Goal: Task Accomplishment & Management: Manage account settings

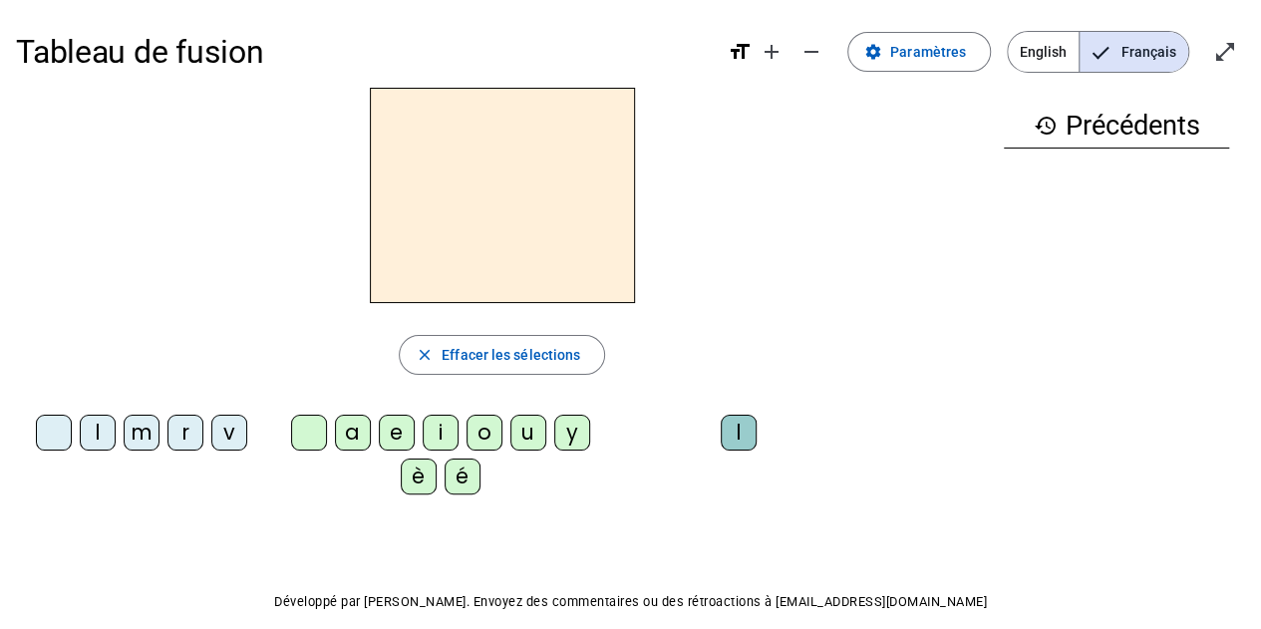
click at [242, 187] on div at bounding box center [502, 195] width 972 height 215
click at [1144, 49] on span "Français" at bounding box center [1134, 52] width 109 height 40
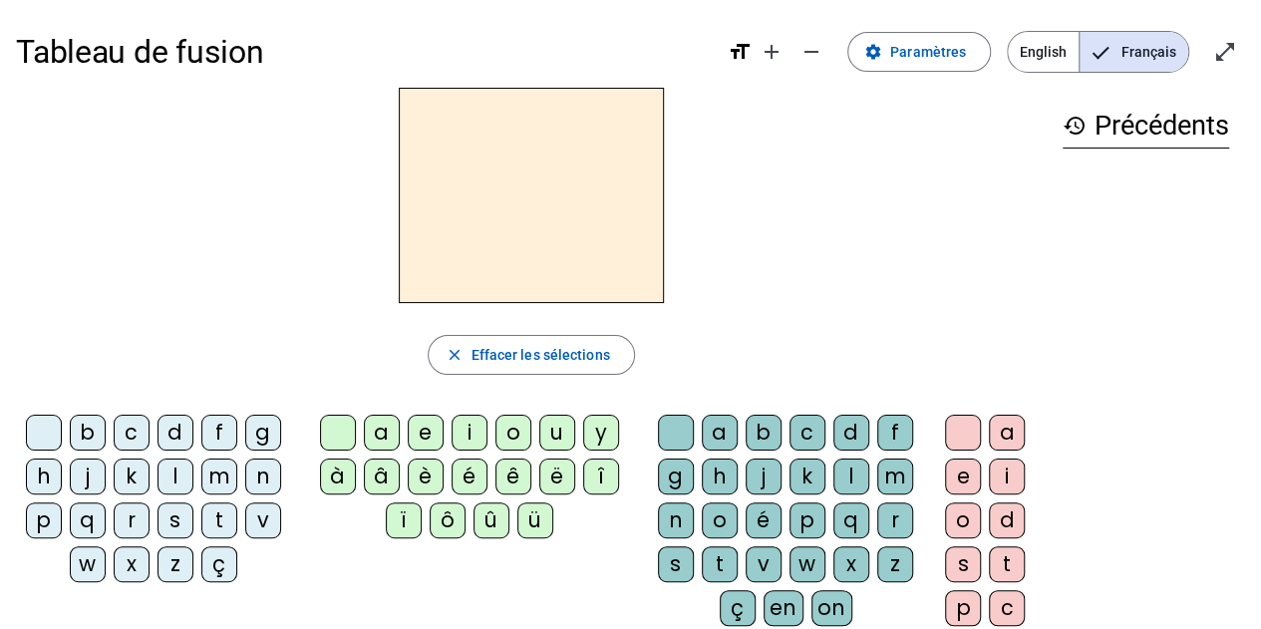
click at [179, 471] on div "l" at bounding box center [175, 477] width 36 height 36
click at [214, 516] on div "t" at bounding box center [219, 520] width 36 height 36
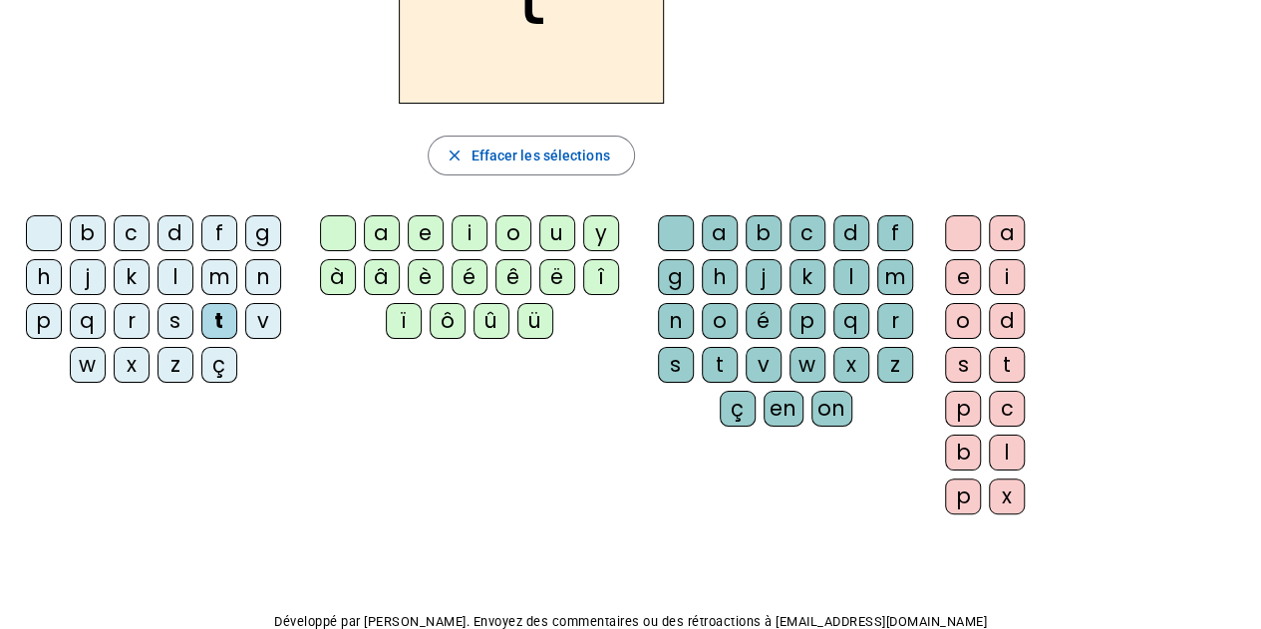
scroll to position [100, 0]
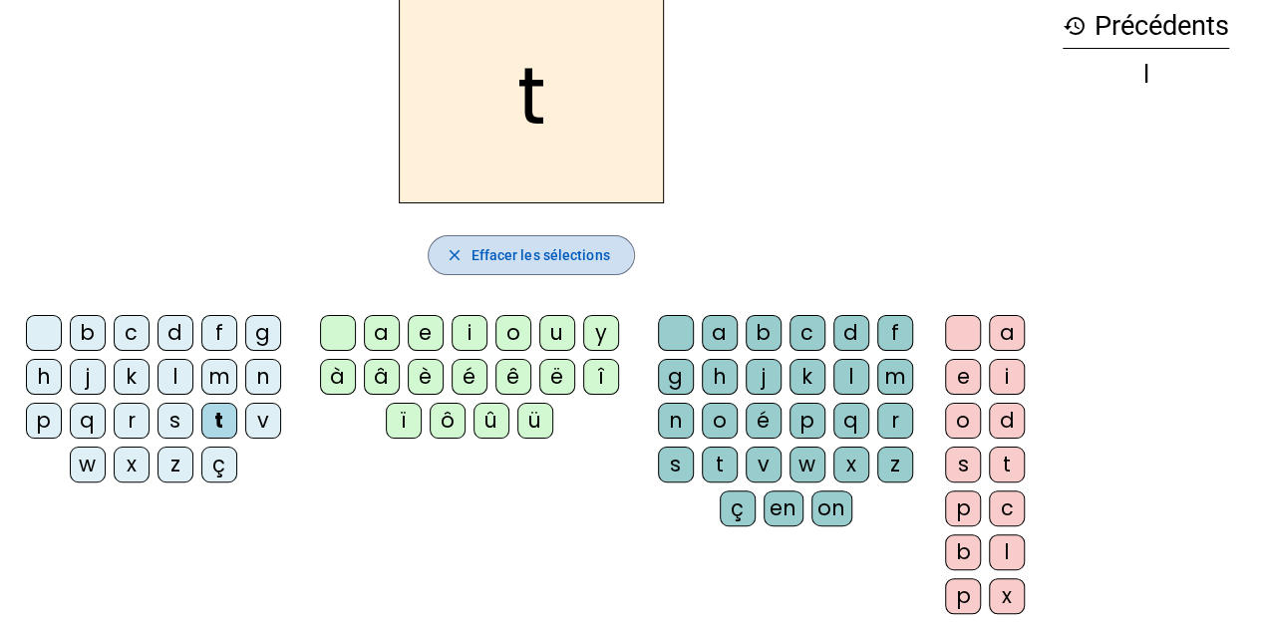
click at [460, 246] on mat-icon "close" at bounding box center [454, 255] width 18 height 18
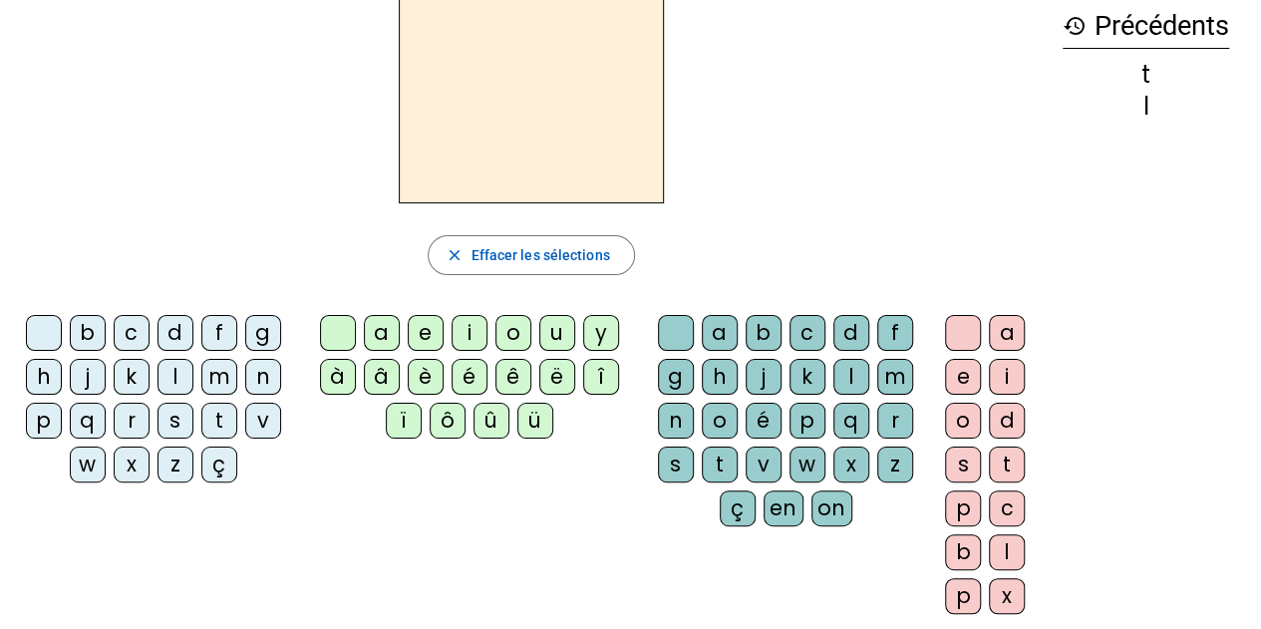
scroll to position [0, 0]
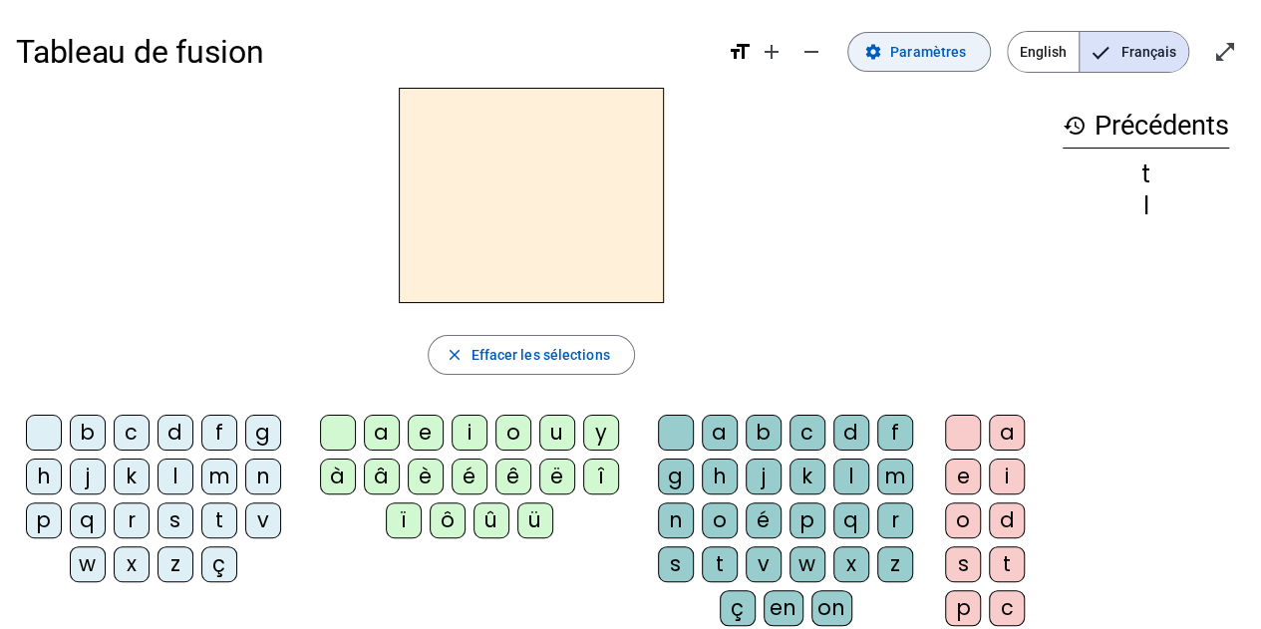
click at [891, 49] on span at bounding box center [919, 52] width 142 height 48
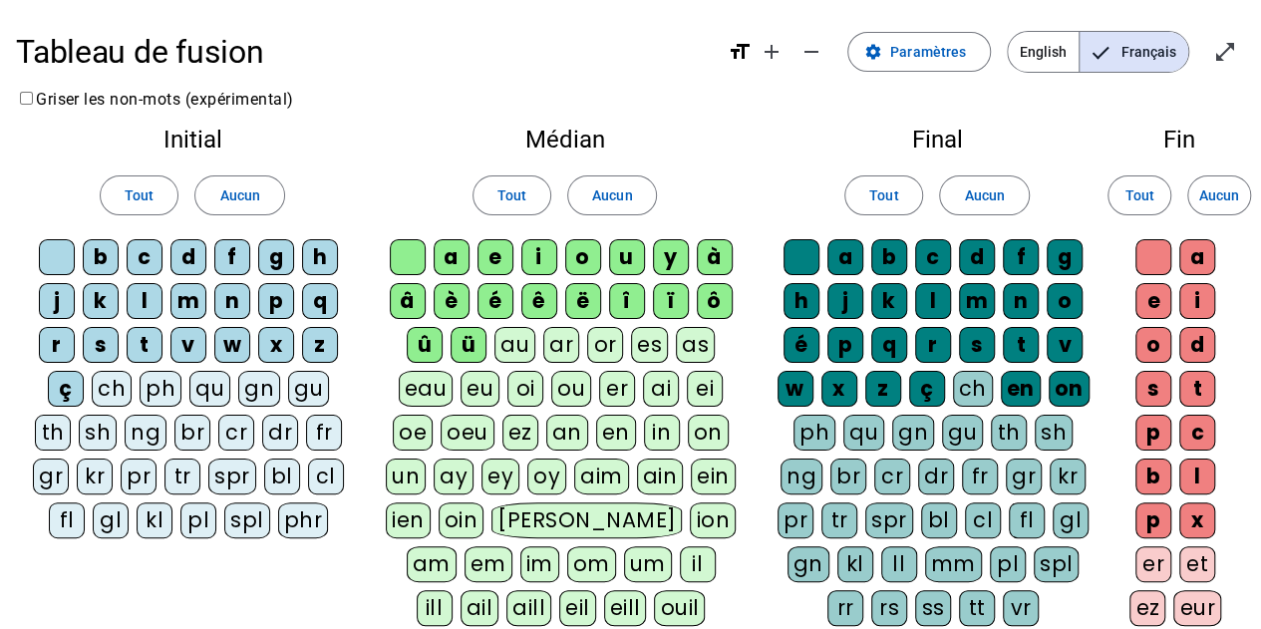
click at [152, 300] on div "l" at bounding box center [145, 301] width 36 height 36
click at [226, 183] on span "Aucun" at bounding box center [239, 195] width 40 height 24
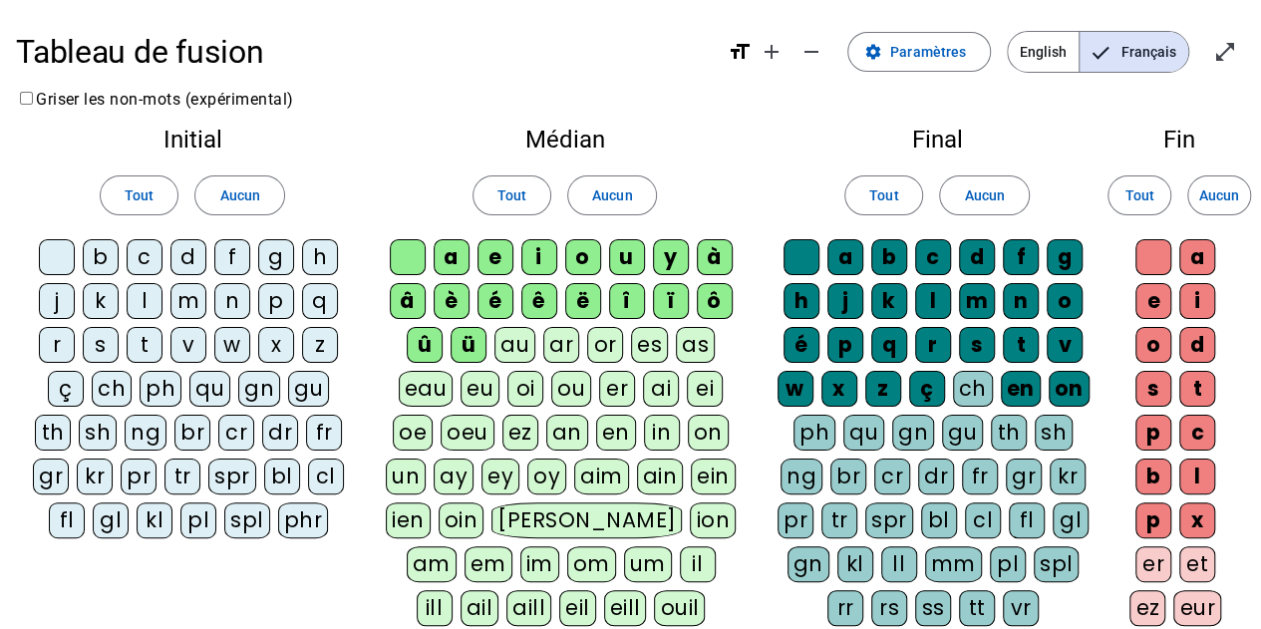
click at [144, 290] on div "l" at bounding box center [145, 301] width 36 height 36
click at [148, 340] on div "t" at bounding box center [145, 345] width 36 height 36
click at [195, 260] on div "d" at bounding box center [188, 257] width 36 height 36
click at [624, 182] on span at bounding box center [612, 195] width 88 height 48
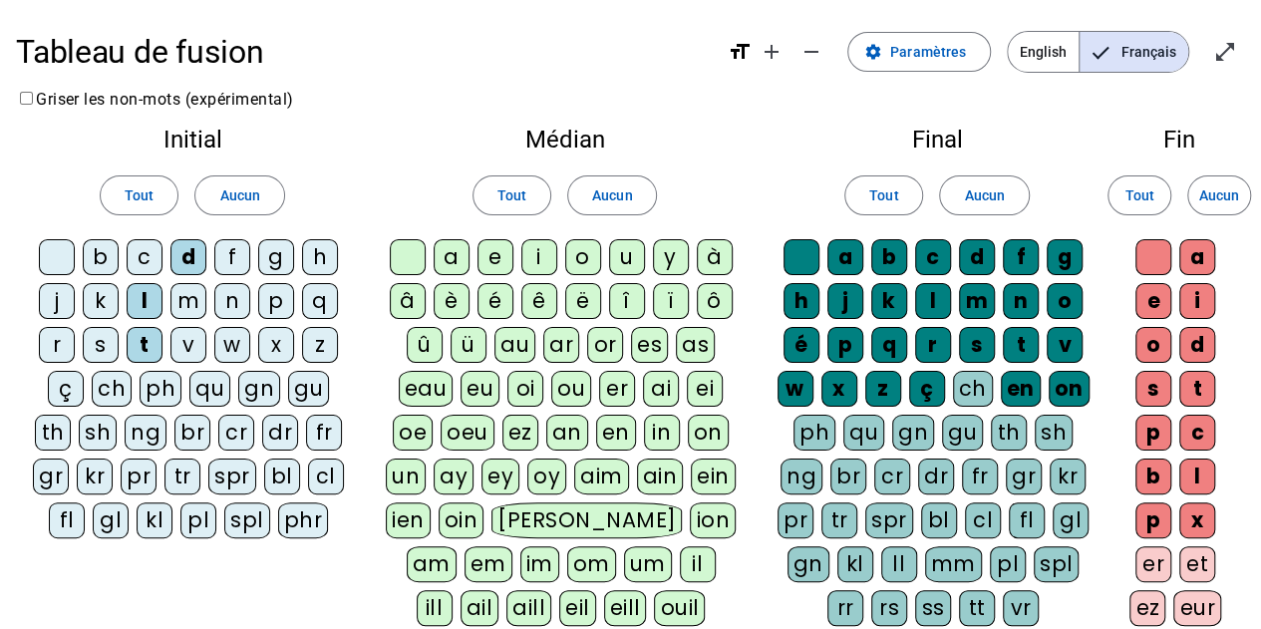
click at [448, 255] on div "a" at bounding box center [452, 257] width 36 height 36
click at [491, 254] on div "e" at bounding box center [495, 257] width 36 height 36
click at [628, 251] on div "u" at bounding box center [627, 257] width 36 height 36
click at [150, 337] on div "t" at bounding box center [145, 345] width 36 height 36
click at [186, 297] on div "m" at bounding box center [188, 301] width 36 height 36
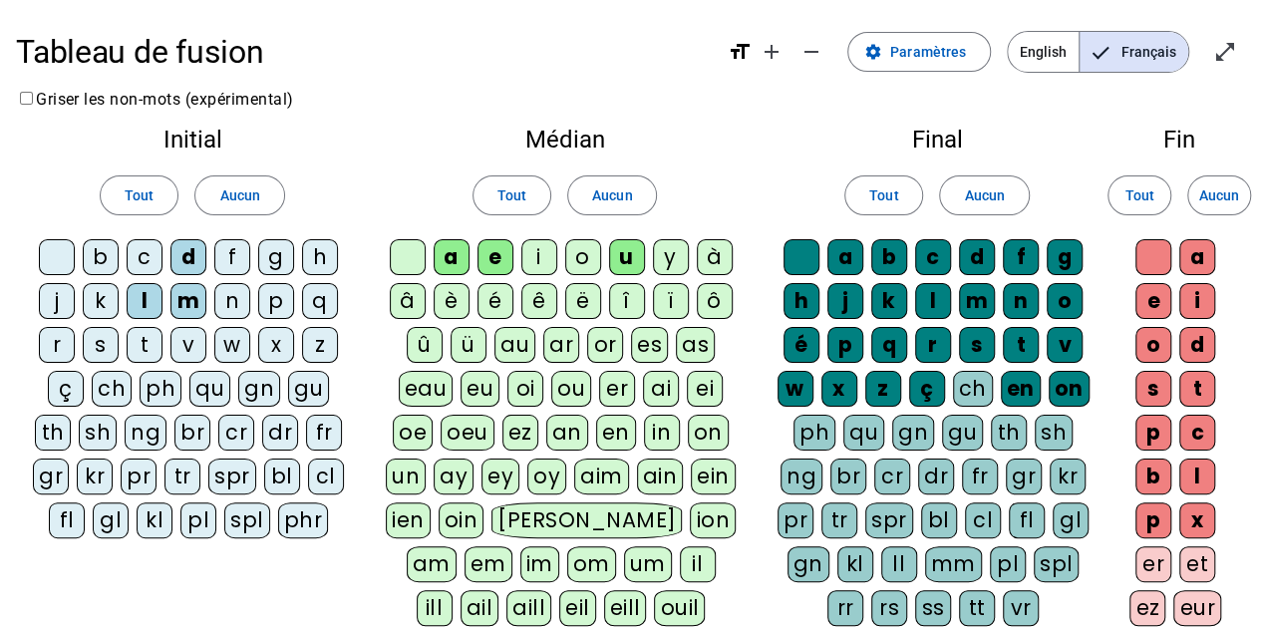
click at [190, 252] on div "d" at bounding box center [188, 257] width 36 height 36
click at [62, 336] on div "r" at bounding box center [57, 345] width 36 height 36
click at [538, 248] on div "i" at bounding box center [539, 257] width 36 height 36
click at [576, 245] on div "o" at bounding box center [583, 257] width 36 height 36
click at [498, 297] on div "é" at bounding box center [495, 301] width 36 height 36
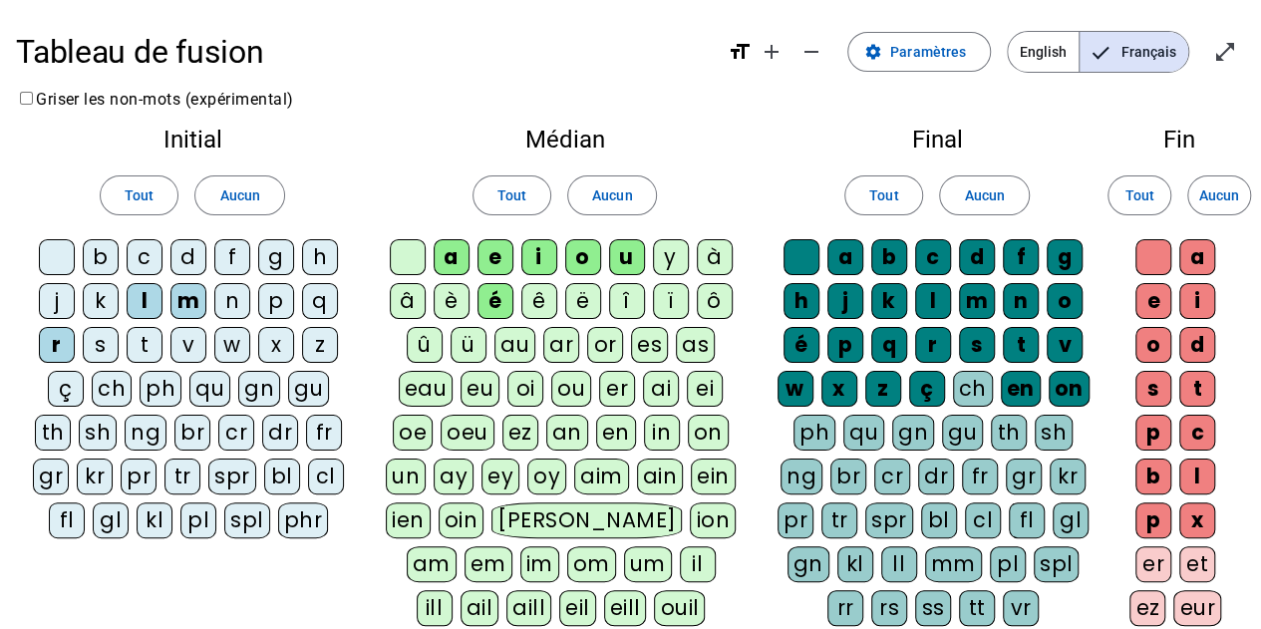
click at [459, 296] on div "è" at bounding box center [452, 301] width 36 height 36
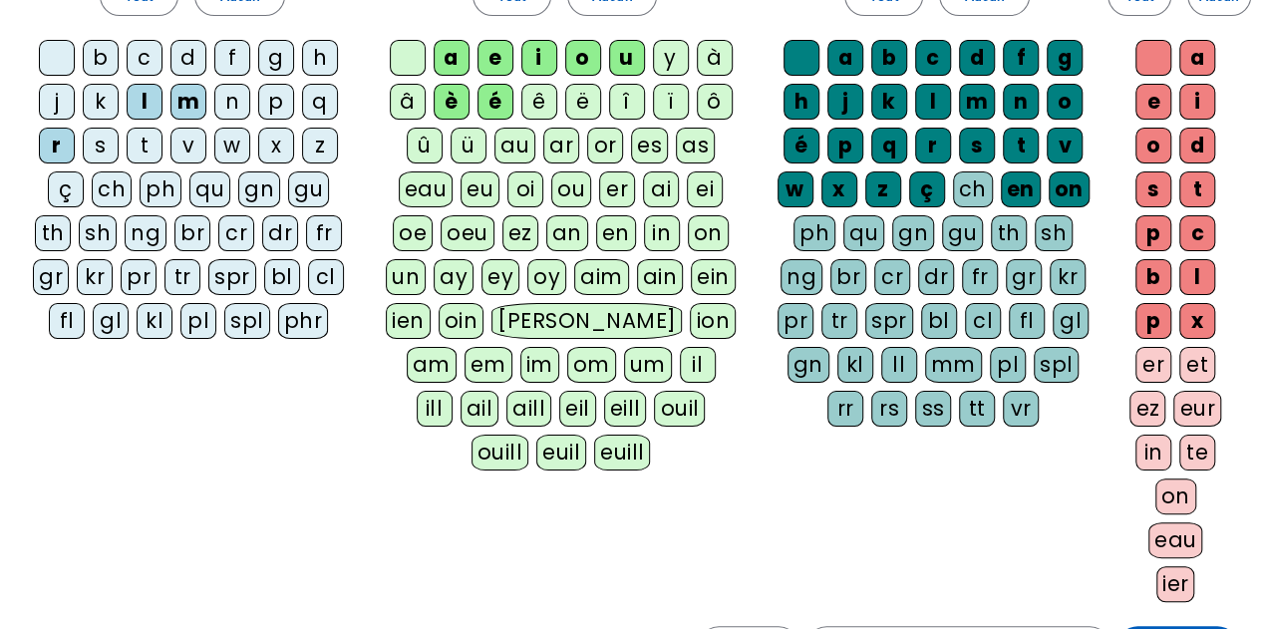
scroll to position [299, 0]
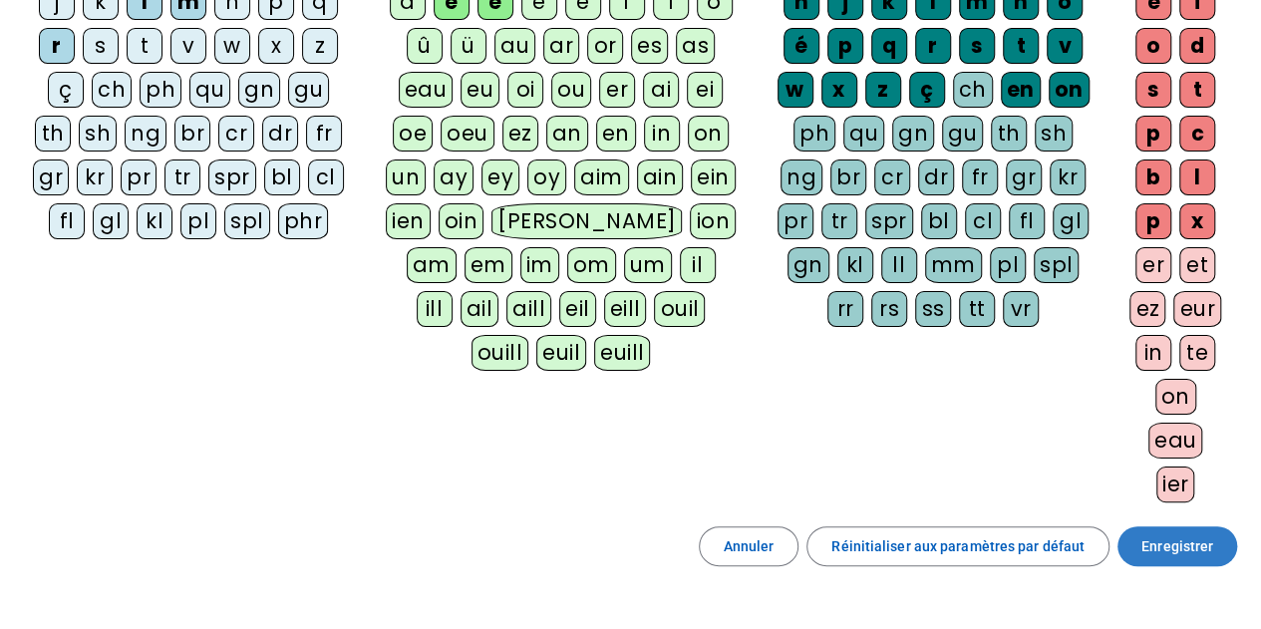
click at [1165, 535] on span "Enregistrer" at bounding box center [1177, 546] width 72 height 24
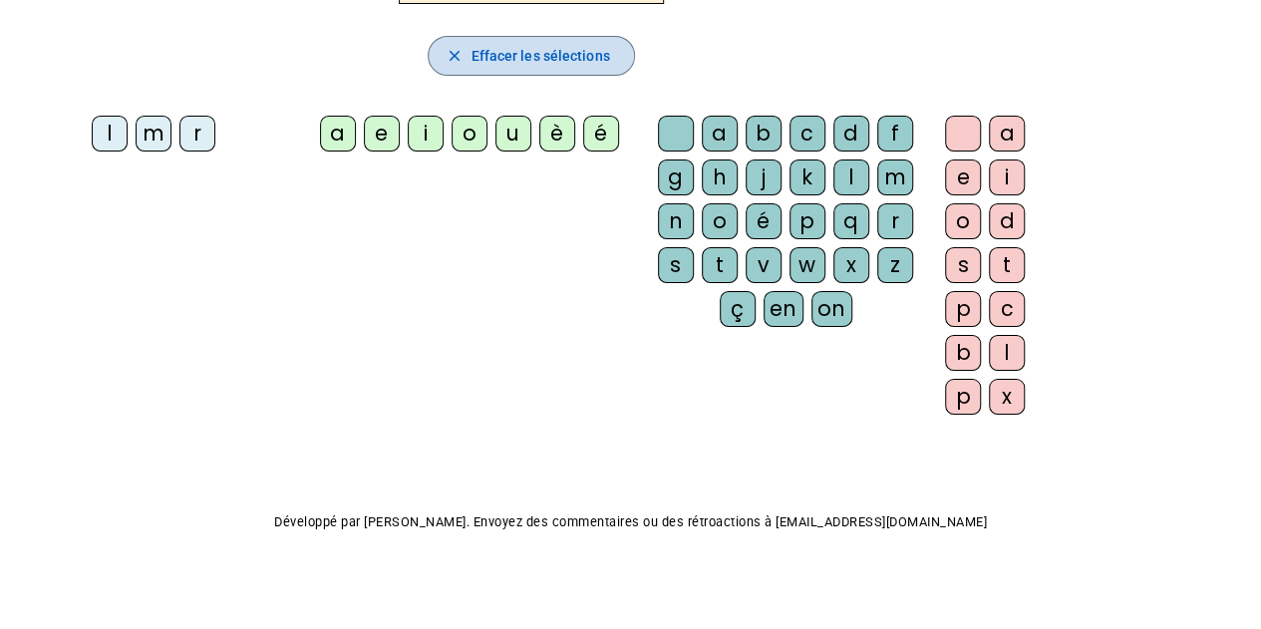
click at [461, 47] on mat-icon "close" at bounding box center [454, 56] width 18 height 18
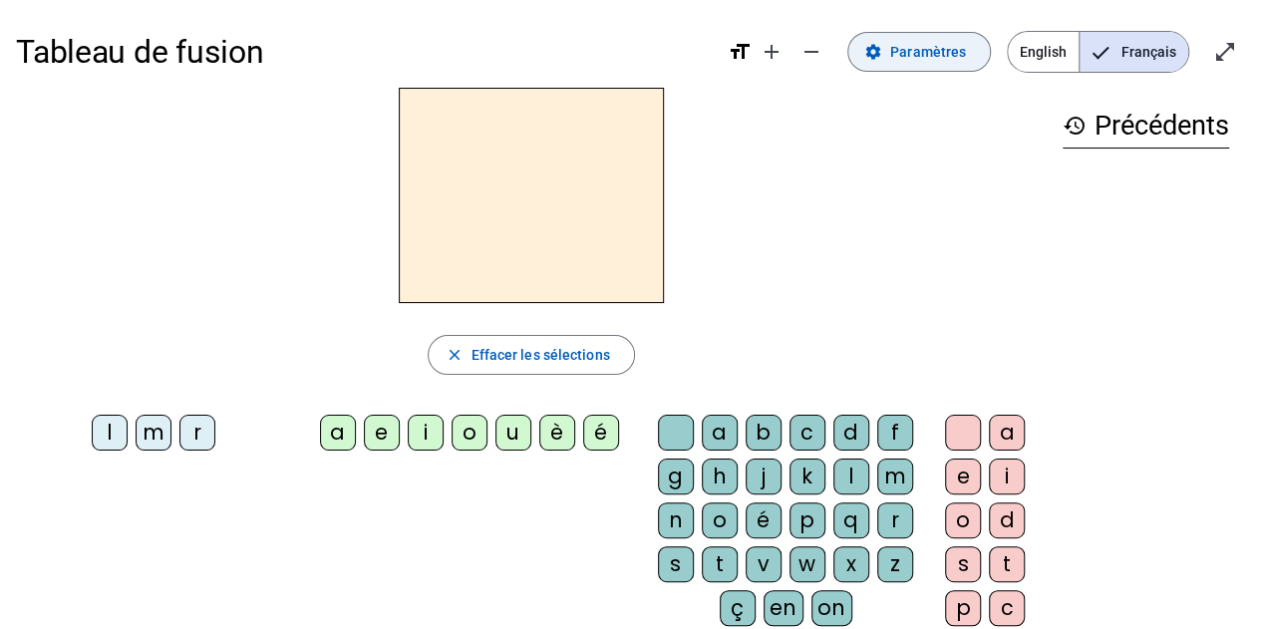
click at [939, 58] on span "Paramètres" at bounding box center [928, 52] width 76 height 24
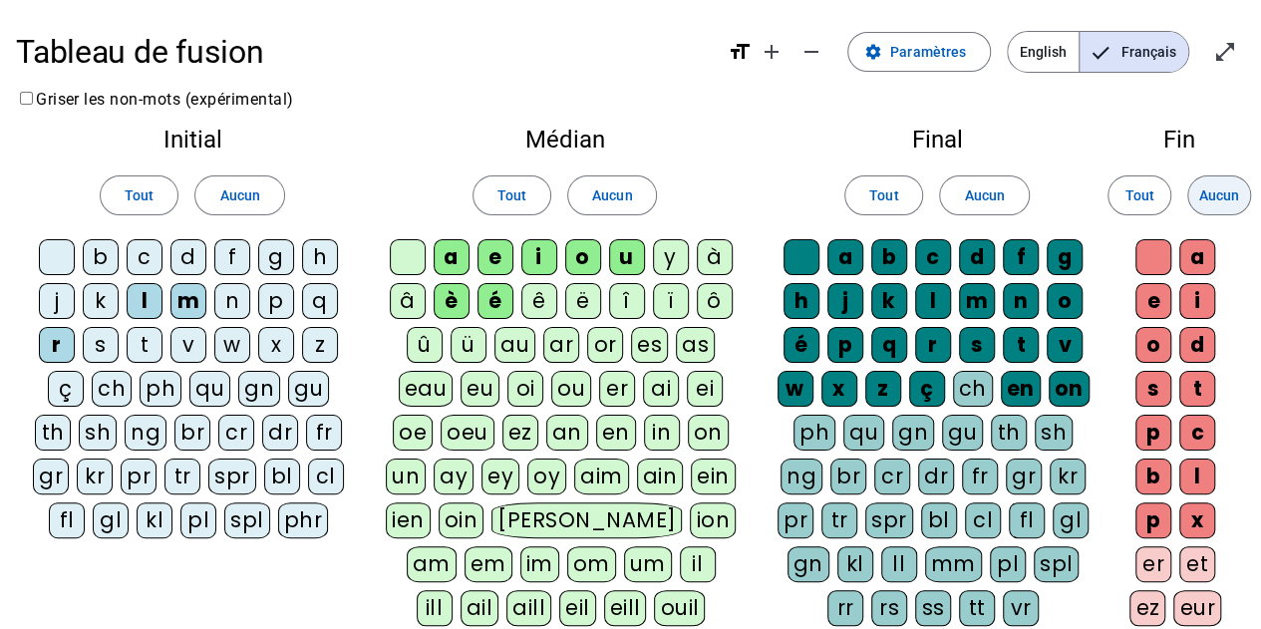
drag, startPoint x: 1222, startPoint y: 189, endPoint x: 1211, endPoint y: 187, distance: 11.1
click at [1222, 189] on span "Aucun" at bounding box center [1219, 195] width 40 height 24
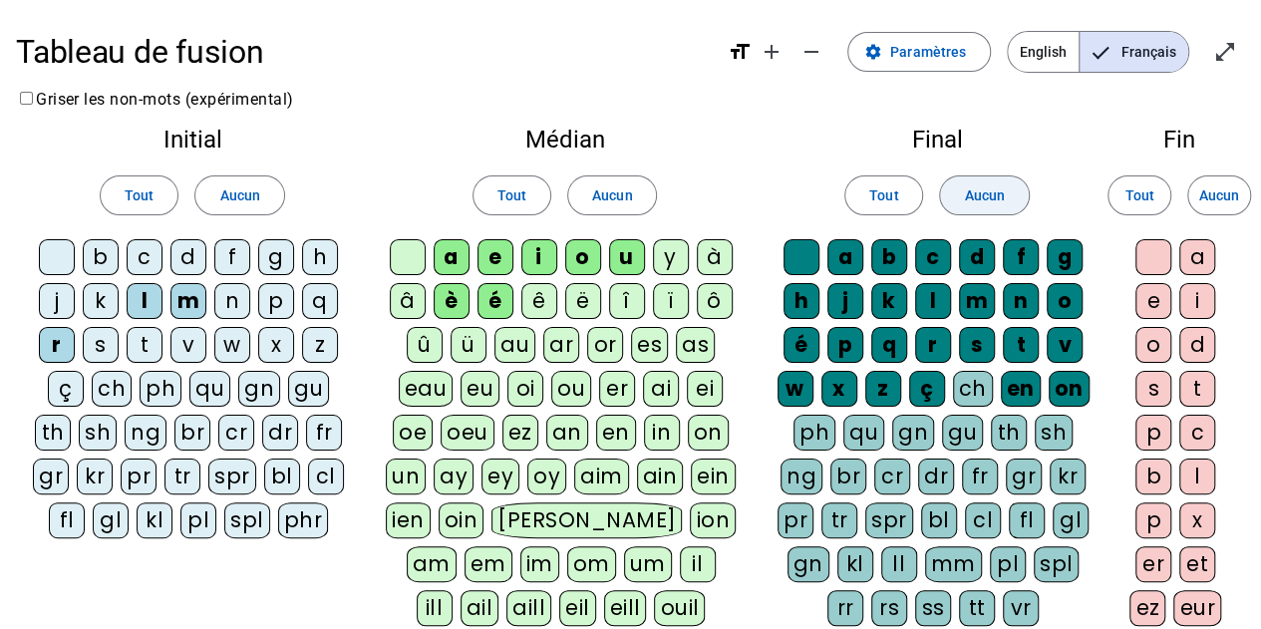
click at [991, 181] on span at bounding box center [984, 195] width 88 height 48
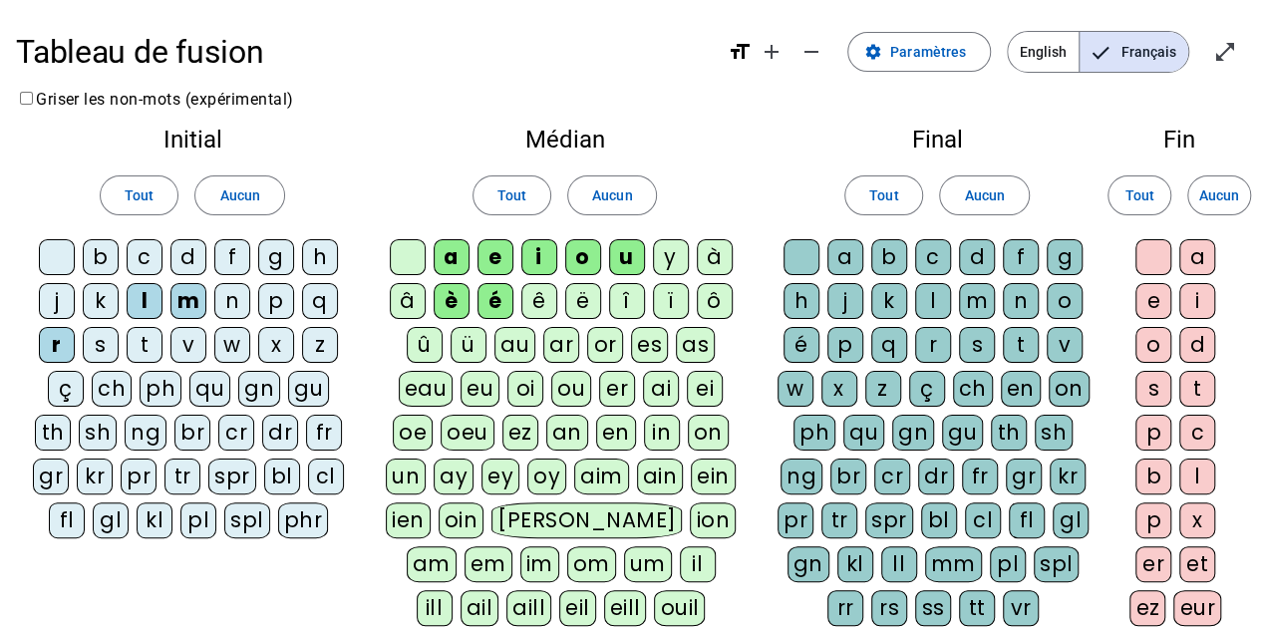
scroll to position [399, 0]
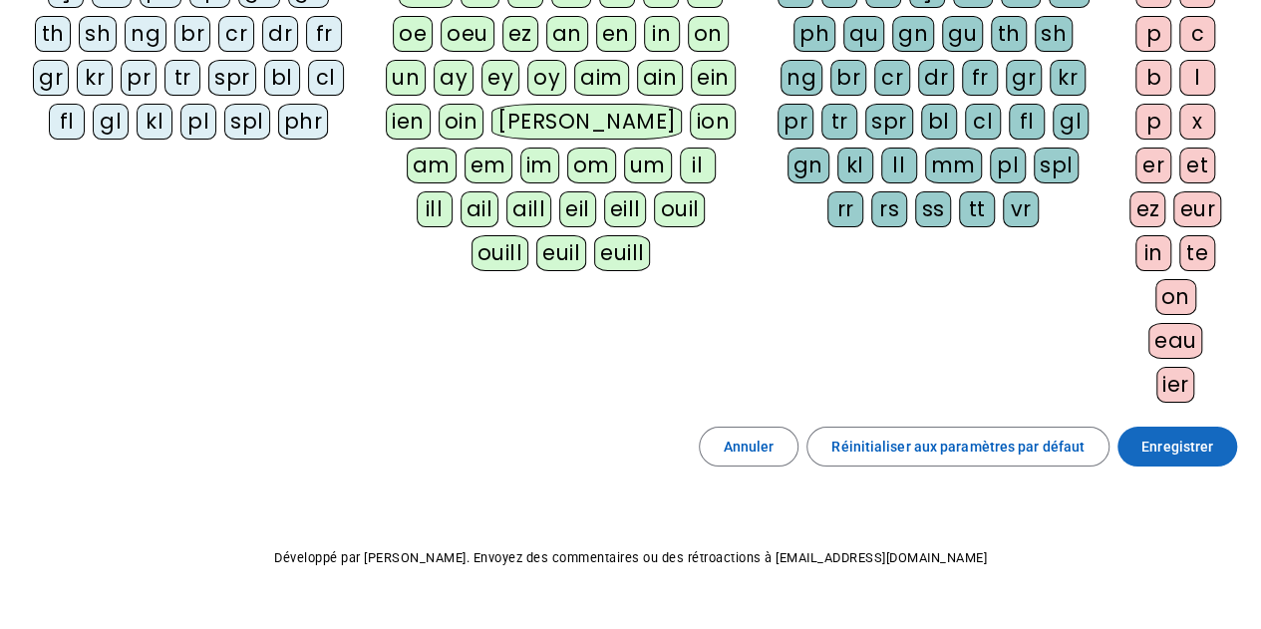
click at [1179, 435] on span "Enregistrer" at bounding box center [1177, 447] width 72 height 24
